Goal: Information Seeking & Learning: Learn about a topic

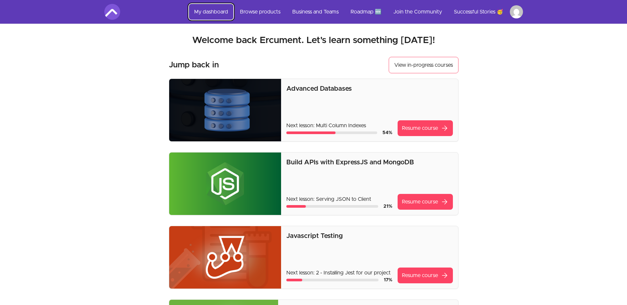
click at [209, 15] on link "My dashboard" at bounding box center [211, 12] width 44 height 16
click at [206, 12] on link "My dashboard" at bounding box center [211, 12] width 44 height 16
click at [260, 14] on link "Browse products" at bounding box center [259, 12] width 51 height 16
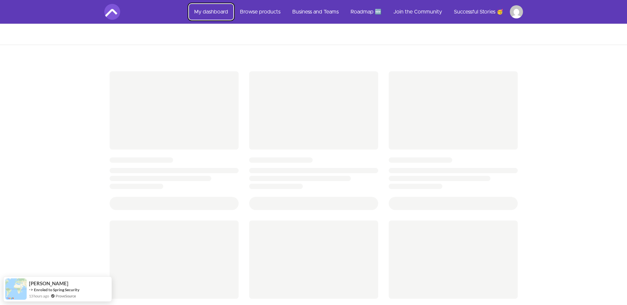
click at [209, 13] on link "My dashboard" at bounding box center [211, 12] width 44 height 16
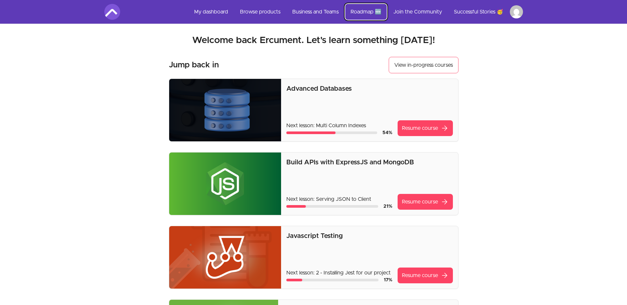
click at [363, 9] on link "Roadmap 🆕" at bounding box center [365, 12] width 41 height 16
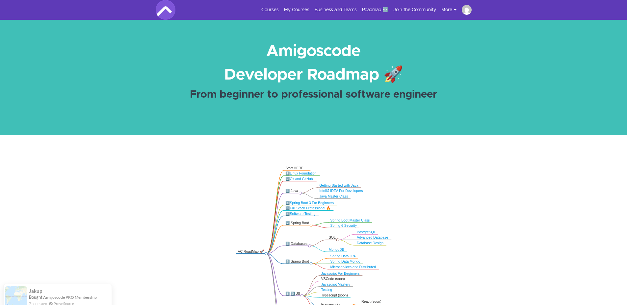
click at [81, 292] on div "7 hours ago ProveSource" at bounding box center [63, 293] width 68 height 6
click at [83, 287] on link "Amigoscode PRO Membership" at bounding box center [70, 286] width 54 height 5
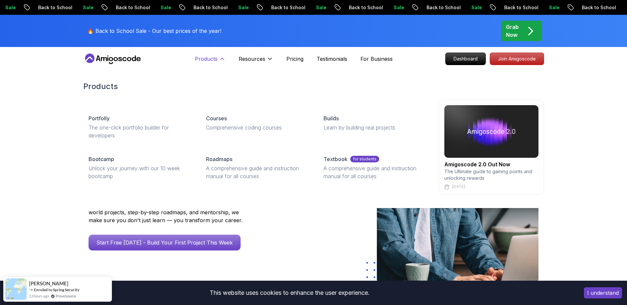
click at [206, 62] on p "Products" at bounding box center [206, 59] width 23 height 8
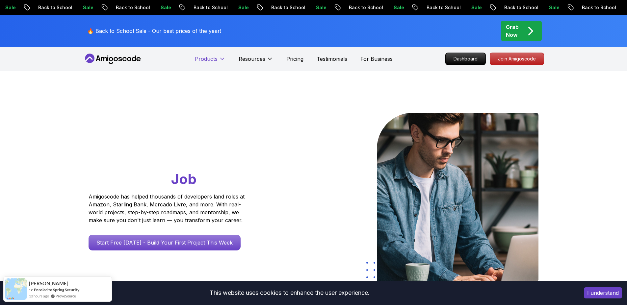
click at [206, 62] on p "Products" at bounding box center [206, 59] width 23 height 8
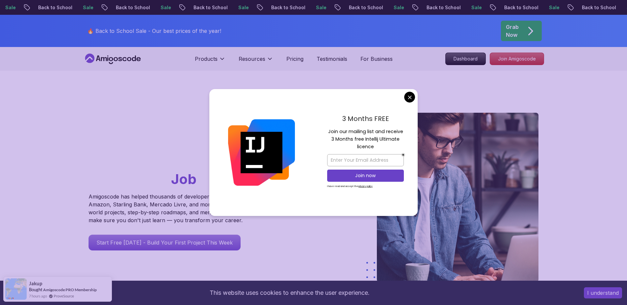
click at [403, 97] on div "3 Months FREE Join our mailing list and receive 3 Months free Intellij Ultimate…" at bounding box center [365, 152] width 104 height 127
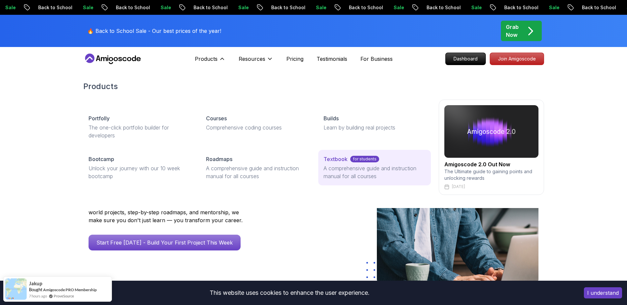
click at [334, 158] on p "Textbook" at bounding box center [335, 159] width 24 height 8
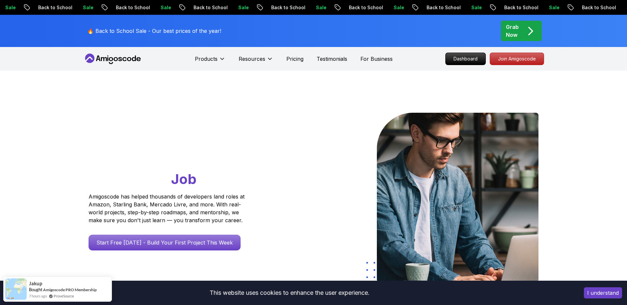
click at [603, 296] on button "I understand" at bounding box center [602, 292] width 38 height 11
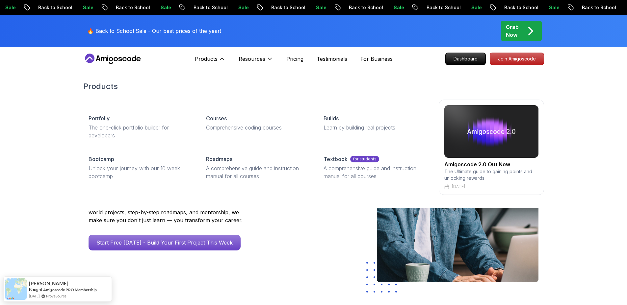
click at [477, 166] on h2 "Amigoscode 2.0 Out Now" at bounding box center [491, 164] width 94 height 8
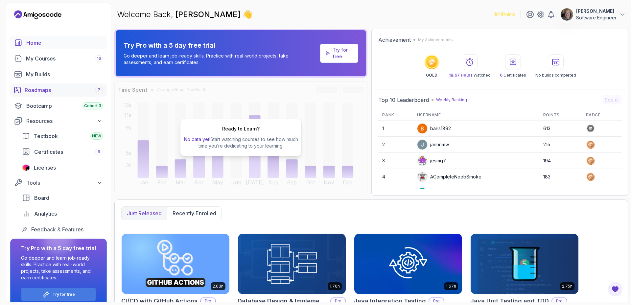
click at [43, 88] on div "Roadmaps 7" at bounding box center [64, 90] width 78 height 8
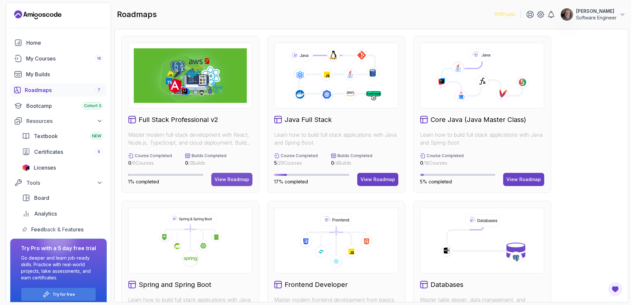
click at [239, 184] on button "View Roadmap" at bounding box center [231, 179] width 41 height 13
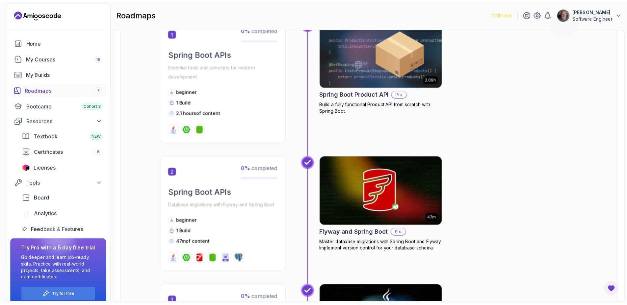
scroll to position [197, 0]
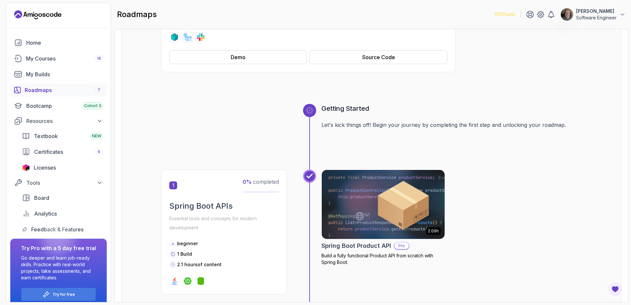
click at [401, 199] on img at bounding box center [383, 204] width 129 height 72
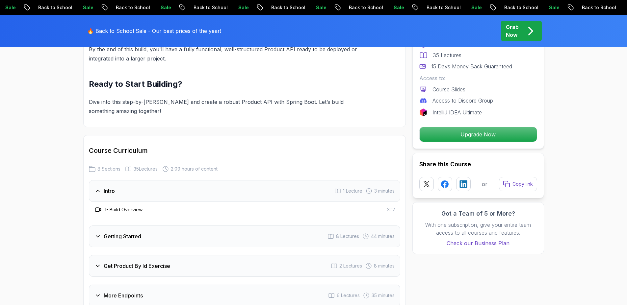
scroll to position [717, 0]
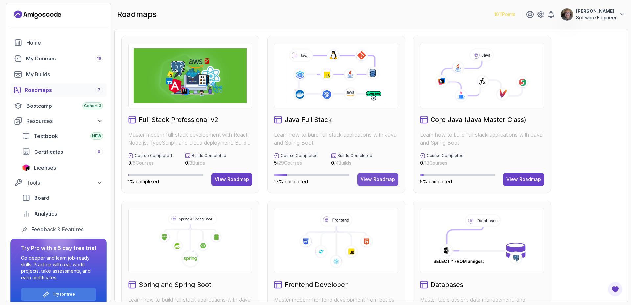
click at [380, 183] on button "View Roadmap" at bounding box center [377, 179] width 41 height 13
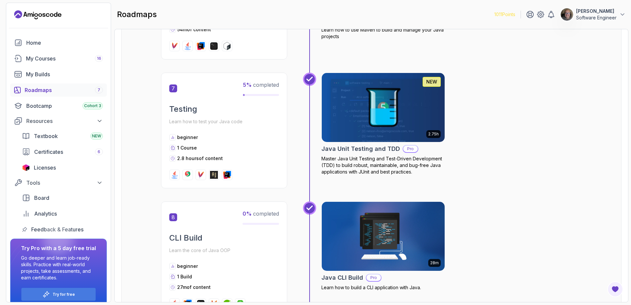
scroll to position [925, 0]
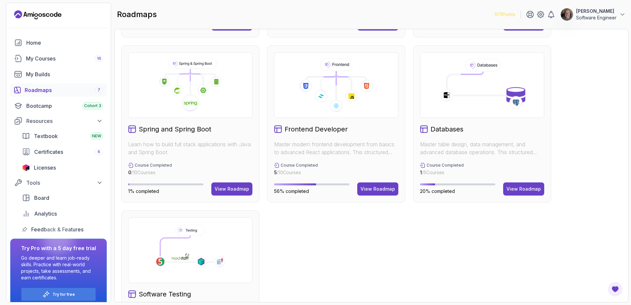
scroll to position [151, 0]
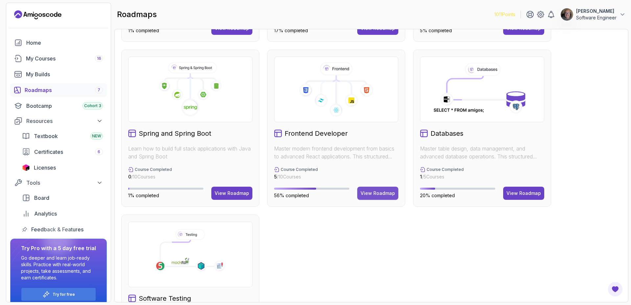
click at [388, 198] on button "View Roadmap" at bounding box center [377, 193] width 41 height 13
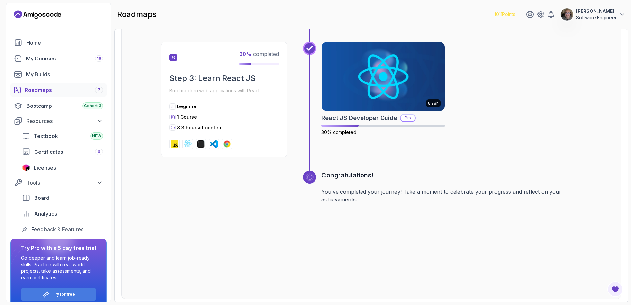
scroll to position [894, 0]
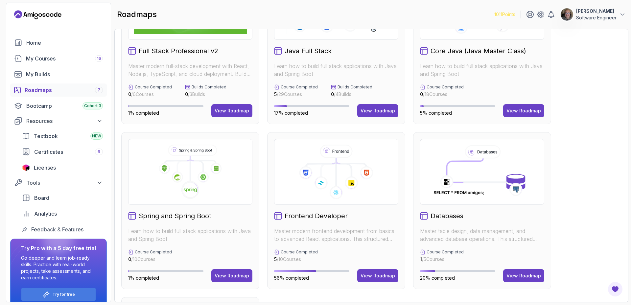
scroll to position [80, 0]
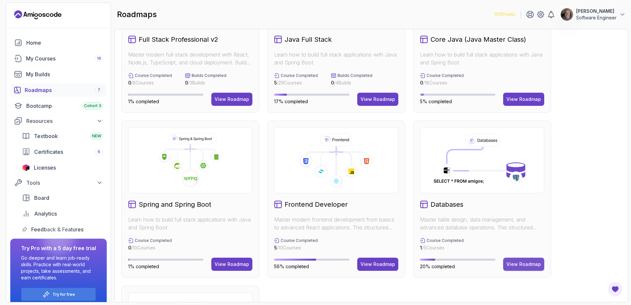
click at [508, 265] on div "View Roadmap" at bounding box center [524, 264] width 35 height 7
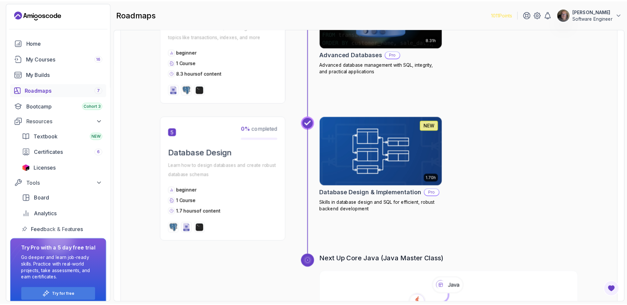
scroll to position [682, 0]
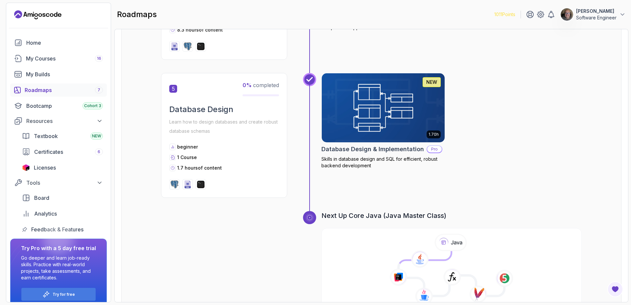
click at [409, 153] on h2 "Database Design & Implementation" at bounding box center [373, 149] width 103 height 9
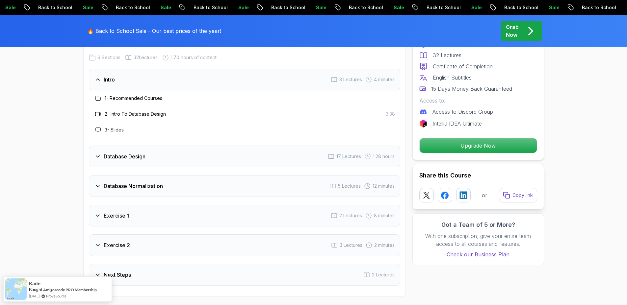
scroll to position [1127, 0]
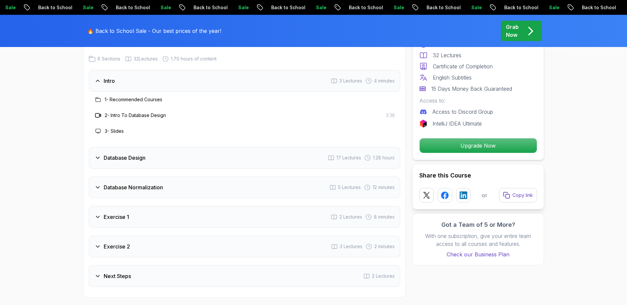
click at [231, 160] on div "Database Design 17 Lectures 1.28 hours" at bounding box center [244, 158] width 311 height 22
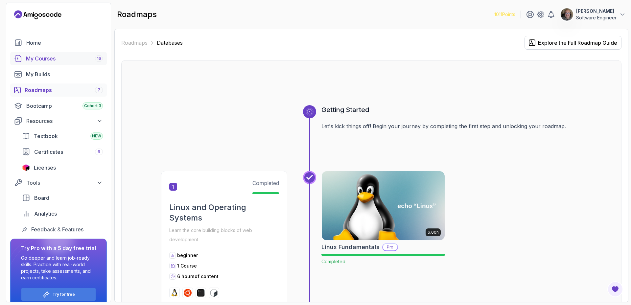
click at [39, 63] on link "My Courses 16" at bounding box center [58, 58] width 97 height 13
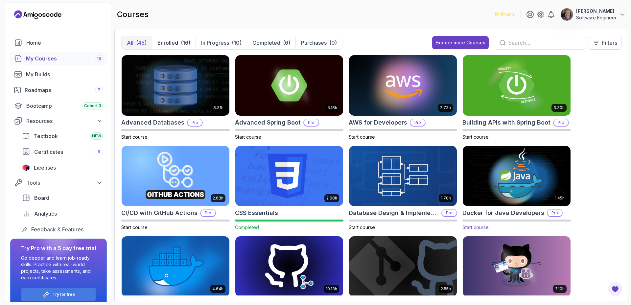
click at [525, 196] on img at bounding box center [516, 175] width 113 height 63
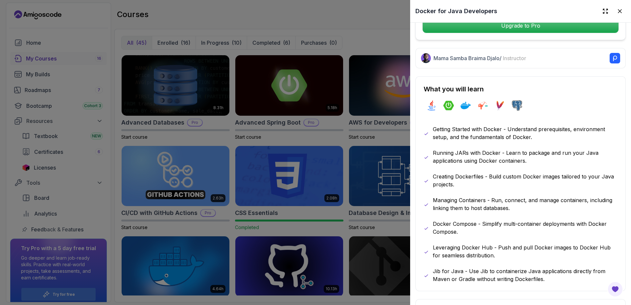
scroll to position [199, 0]
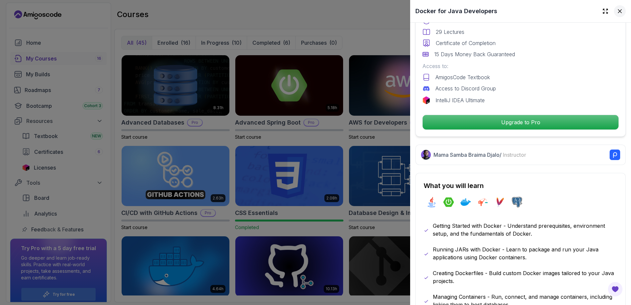
click at [618, 13] on icon at bounding box center [620, 11] width 7 height 7
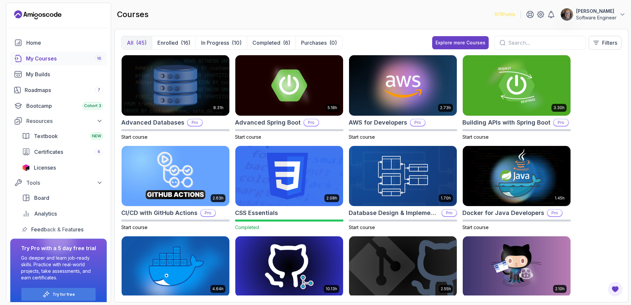
click at [285, 170] on img at bounding box center [289, 175] width 113 height 63
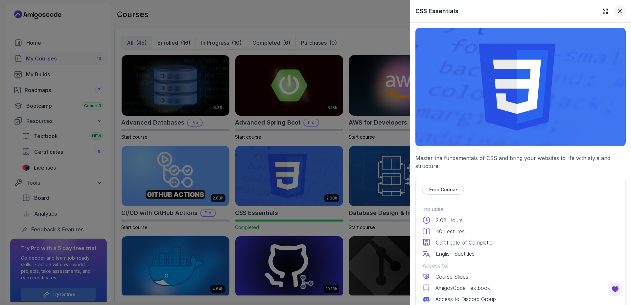
click at [617, 15] on button at bounding box center [620, 11] width 12 height 12
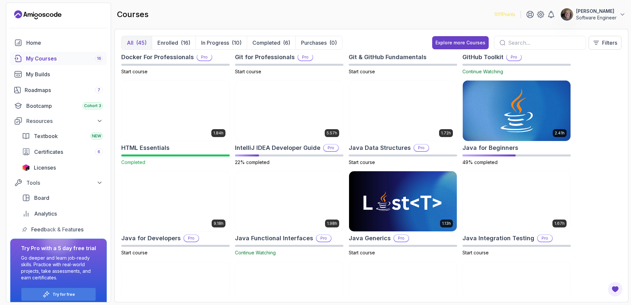
scroll to position [249, 0]
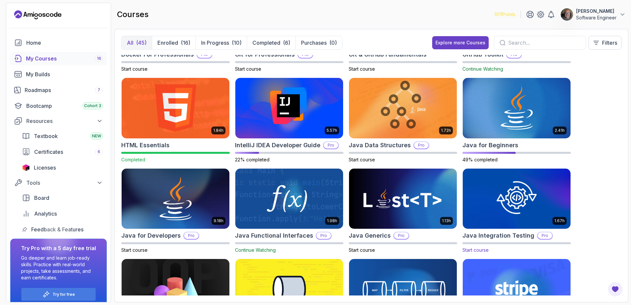
click at [551, 225] on img at bounding box center [516, 198] width 113 height 63
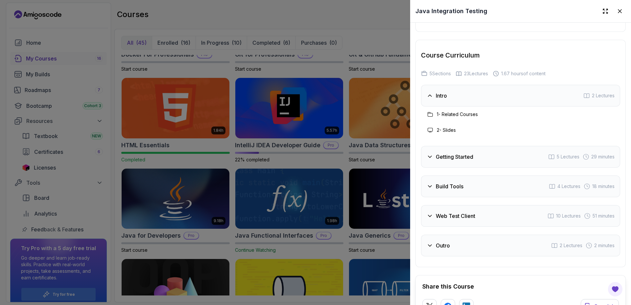
scroll to position [1292, 0]
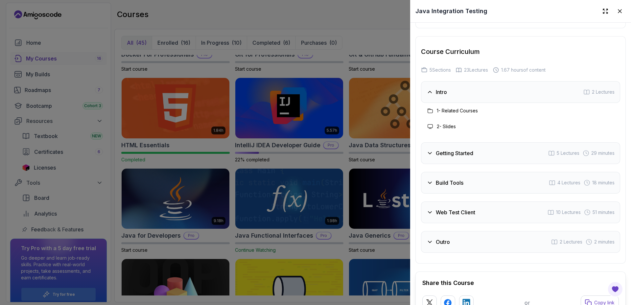
click at [515, 216] on div "Web Test Client 10 Lectures 51 minutes" at bounding box center [520, 213] width 199 height 22
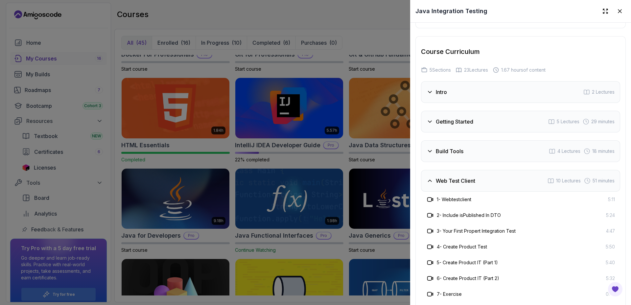
click at [472, 145] on div "Build Tools 4 Lectures 18 minutes" at bounding box center [520, 151] width 199 height 22
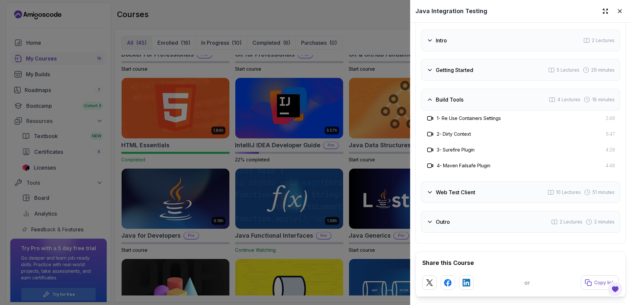
scroll to position [1396, 0]
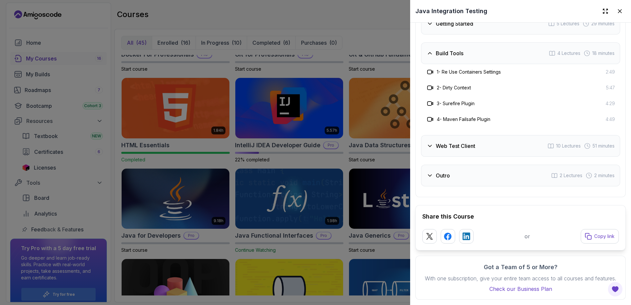
click at [377, 31] on div at bounding box center [315, 152] width 631 height 305
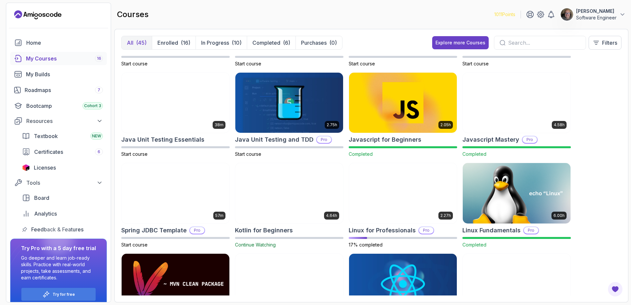
scroll to position [528, 0]
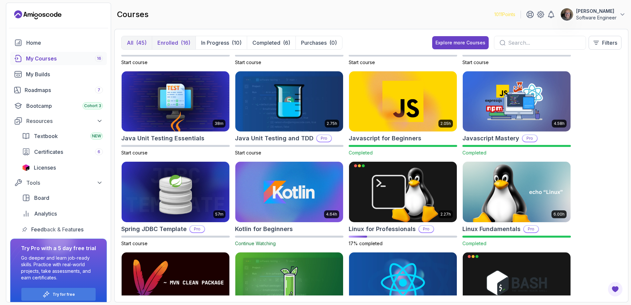
click at [178, 46] on p "Enrolled" at bounding box center [168, 43] width 21 height 8
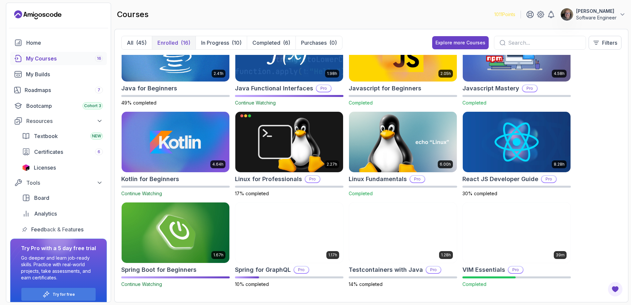
scroll to position [125, 0]
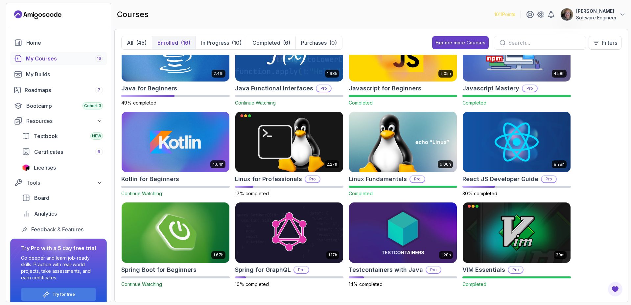
click at [158, 228] on img at bounding box center [175, 232] width 113 height 63
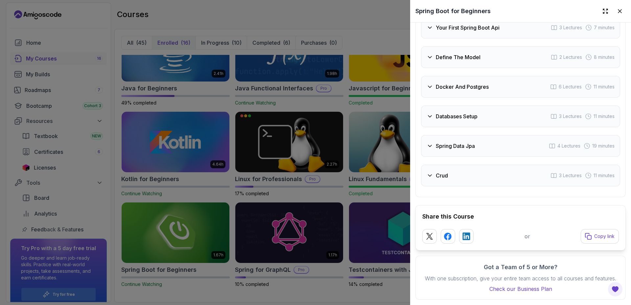
scroll to position [1146, 0]
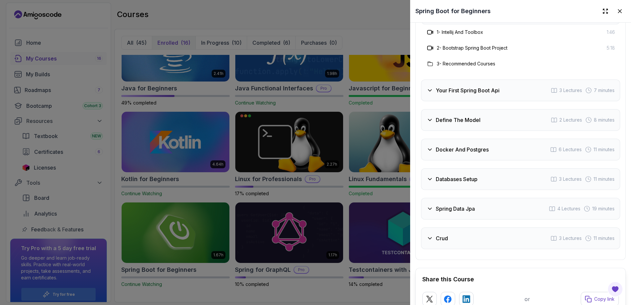
click at [242, 196] on div at bounding box center [315, 152] width 631 height 305
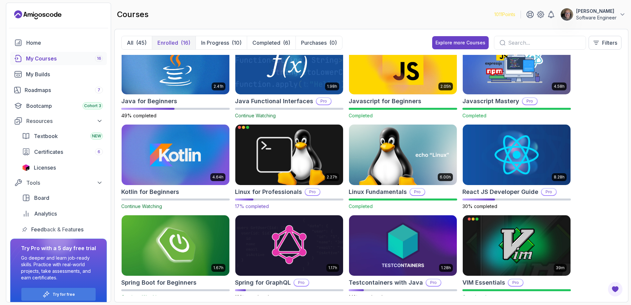
scroll to position [111, 0]
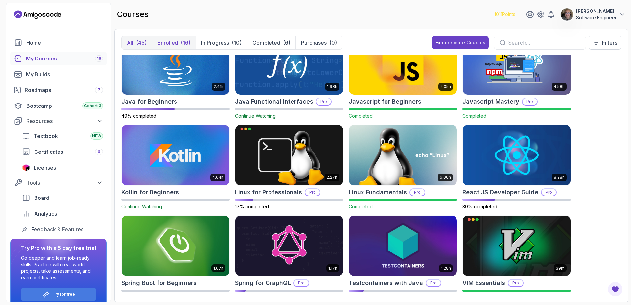
click at [124, 40] on button "All (45)" at bounding box center [137, 42] width 30 height 13
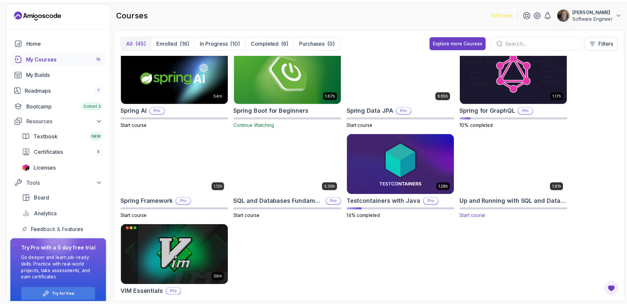
scroll to position [817, 0]
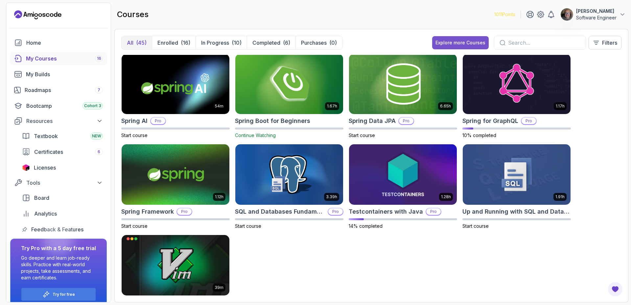
click at [465, 49] on button "Explore more Courses" at bounding box center [460, 42] width 57 height 13
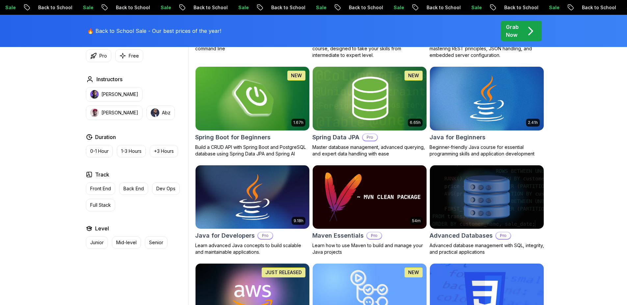
scroll to position [299, 0]
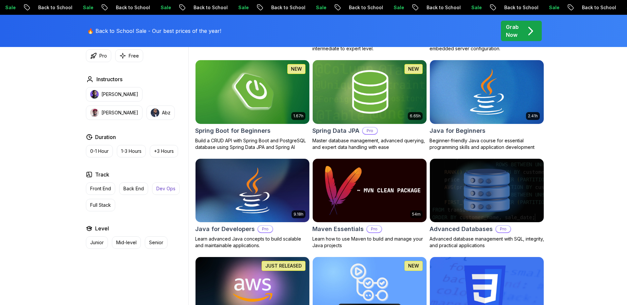
click at [156, 188] on p "Dev Ops" at bounding box center [165, 188] width 19 height 7
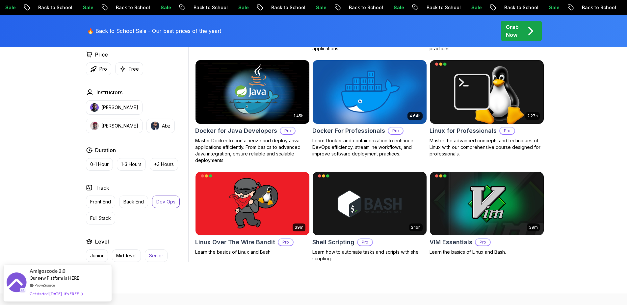
click at [158, 256] on p "Senior" at bounding box center [156, 256] width 14 height 7
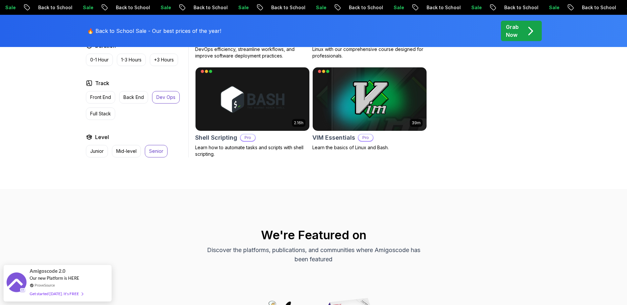
scroll to position [413, 0]
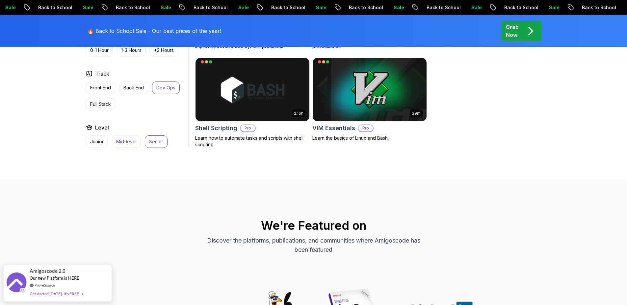
click at [120, 144] on p "Mid-level" at bounding box center [126, 141] width 20 height 7
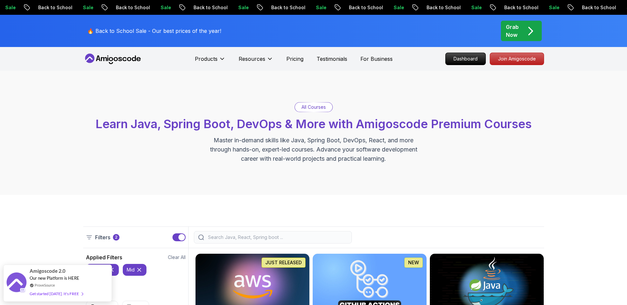
click at [177, 188] on div "All Courses Learn Java, Spring Boot, DevOps & More with Amigoscode Premium Cour…" at bounding box center [313, 133] width 627 height 124
click at [114, 269] on button "devops" at bounding box center [102, 270] width 33 height 12
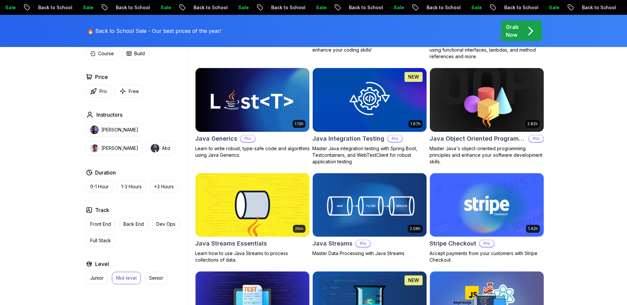
scroll to position [874, 0]
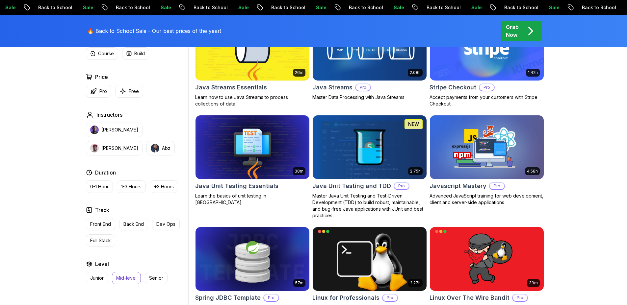
click at [482, 176] on img at bounding box center [486, 147] width 119 height 67
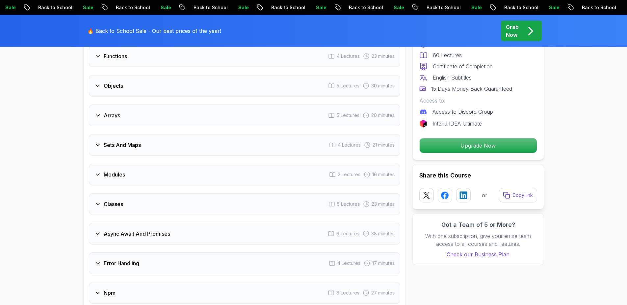
scroll to position [34, 0]
